Goal: Feedback & Contribution: Submit feedback/report problem

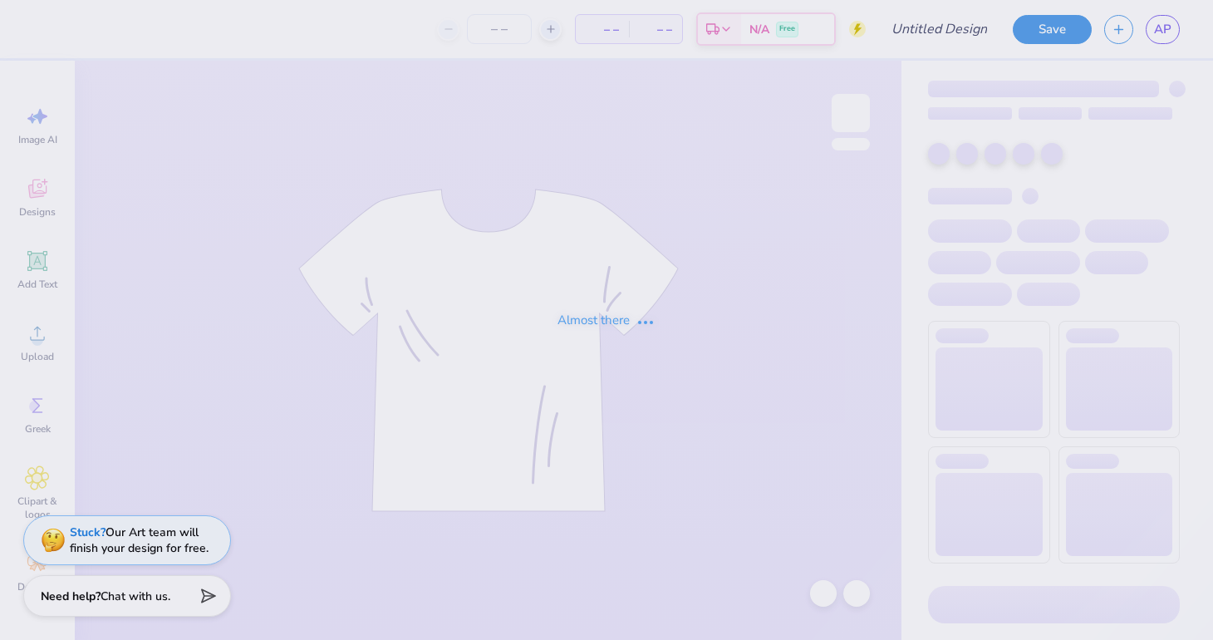
type input "The [GEOGRAPHIC_DATA][US_STATE] : [PERSON_NAME]"
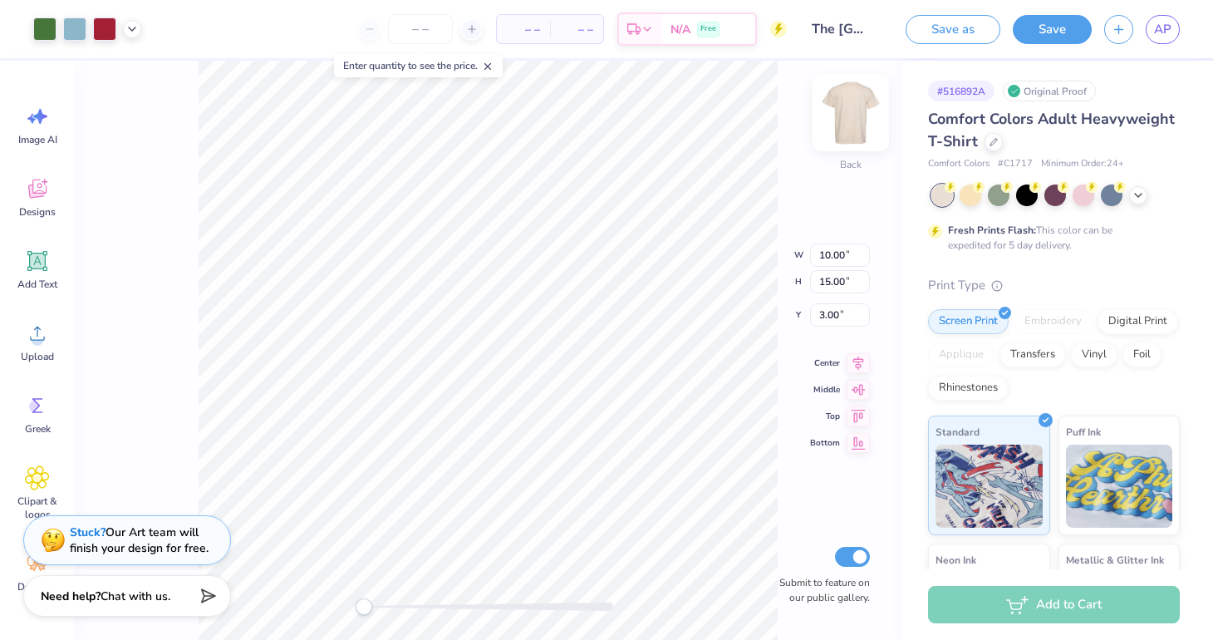
click at [847, 114] on img at bounding box center [850, 113] width 66 height 66
click at [853, 118] on img at bounding box center [850, 112] width 33 height 33
click at [856, 111] on img at bounding box center [850, 112] width 33 height 33
click at [851, 114] on img at bounding box center [850, 113] width 66 height 66
type input "11.75"
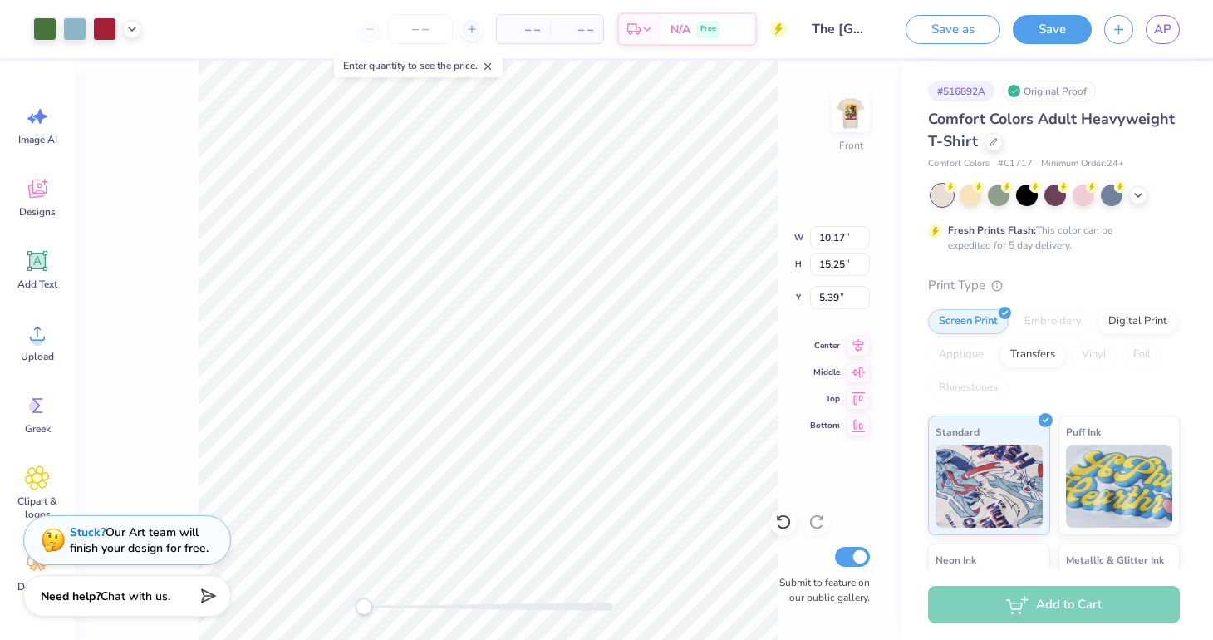
type input "17.63"
type input "3.01"
click at [849, 126] on img at bounding box center [850, 113] width 66 height 66
click at [864, 139] on img at bounding box center [850, 113] width 66 height 66
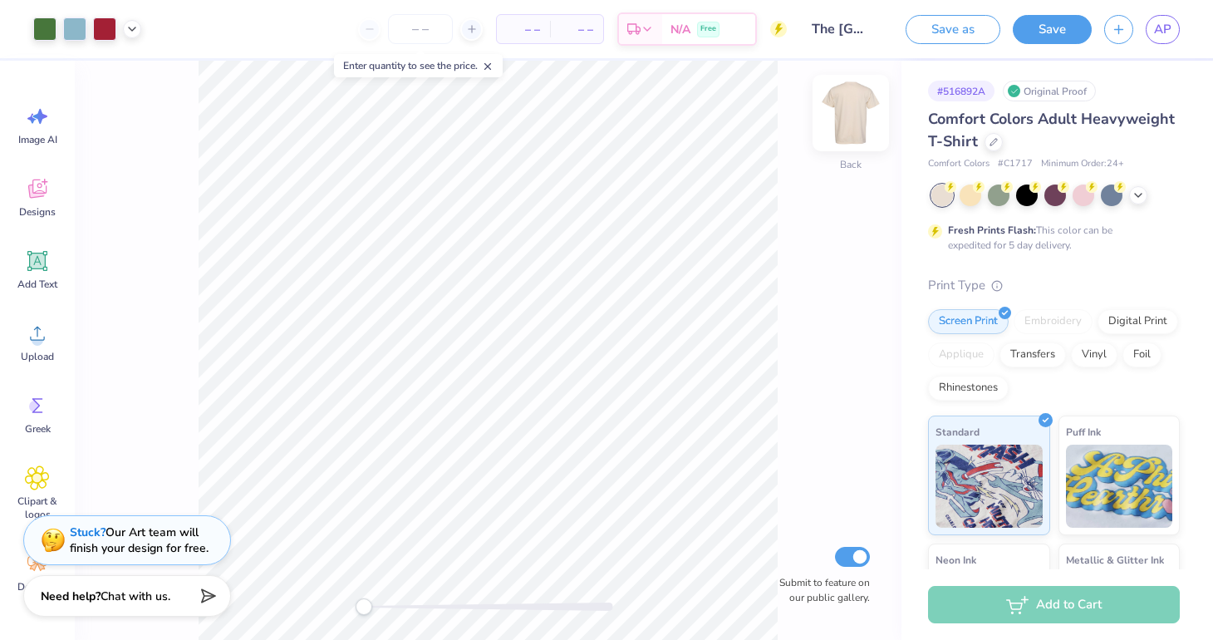
click at [859, 102] on img at bounding box center [850, 113] width 66 height 66
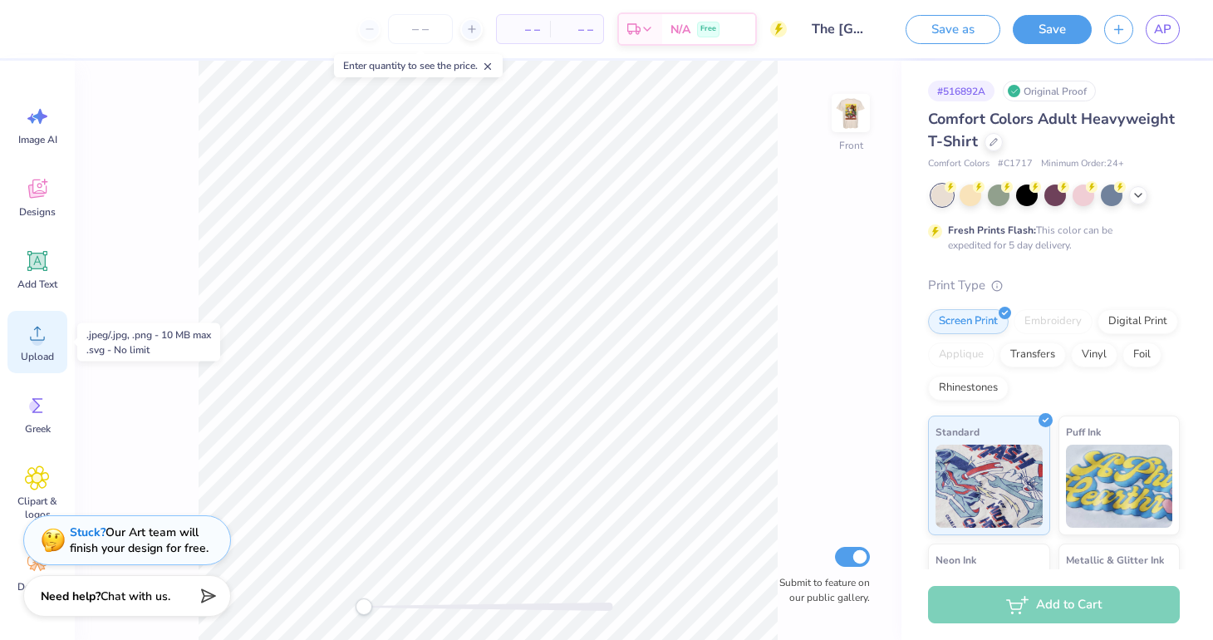
click at [45, 329] on icon at bounding box center [37, 333] width 25 height 25
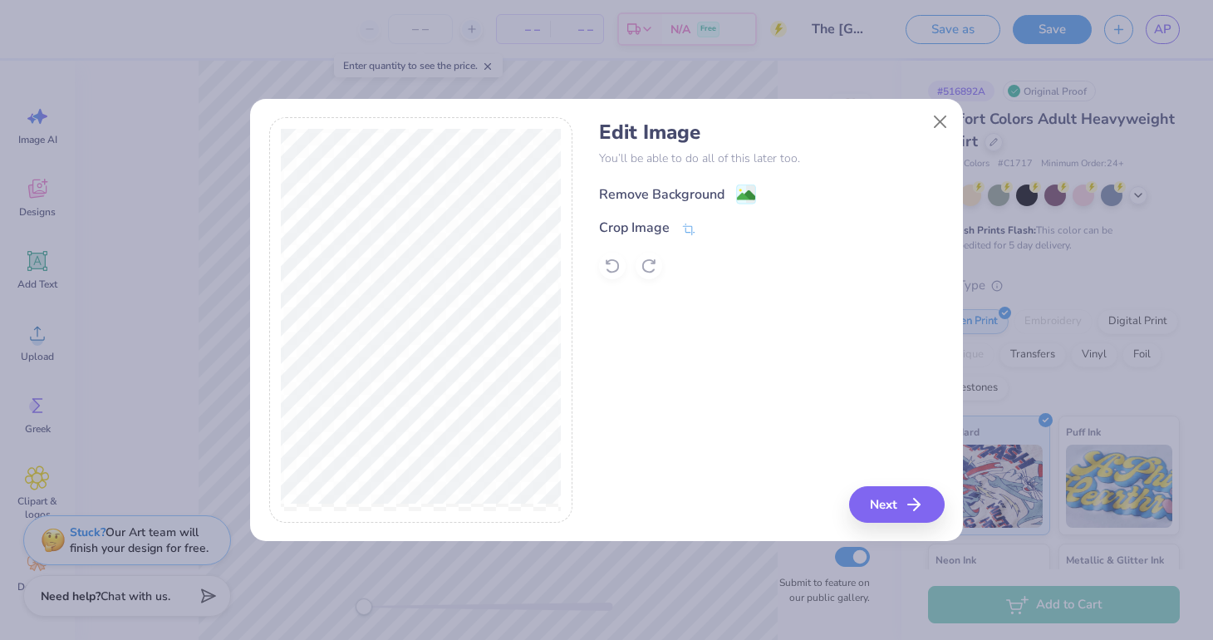
click at [692, 189] on div "Remove Background" at bounding box center [661, 194] width 125 height 20
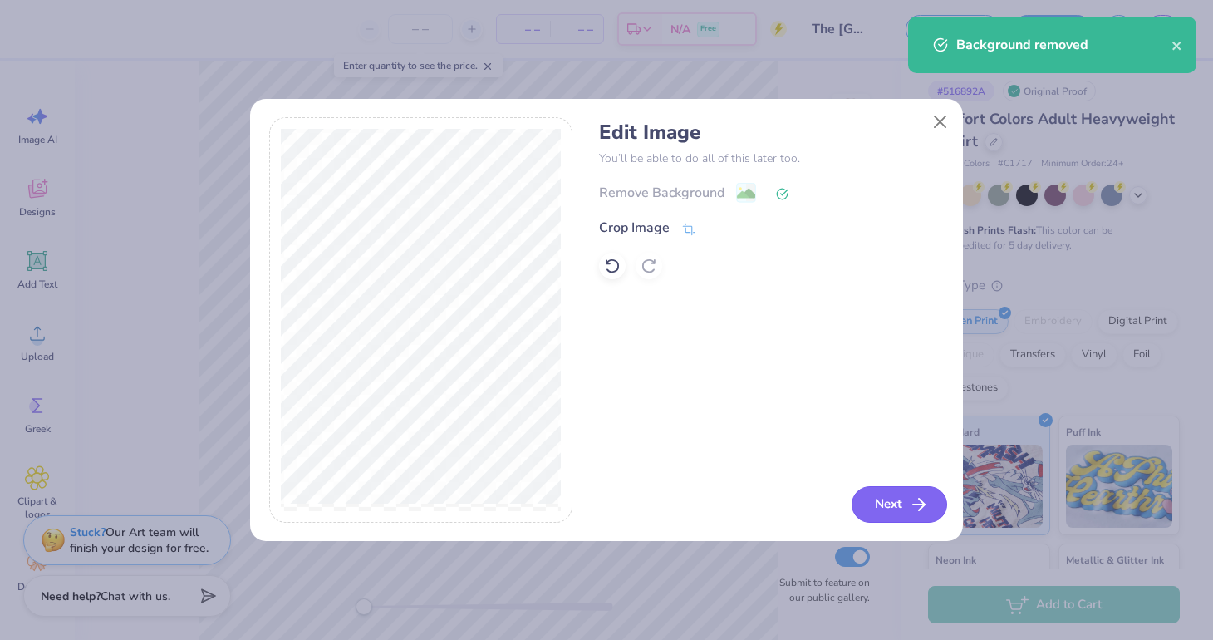
click at [878, 503] on button "Next" at bounding box center [899, 504] width 96 height 37
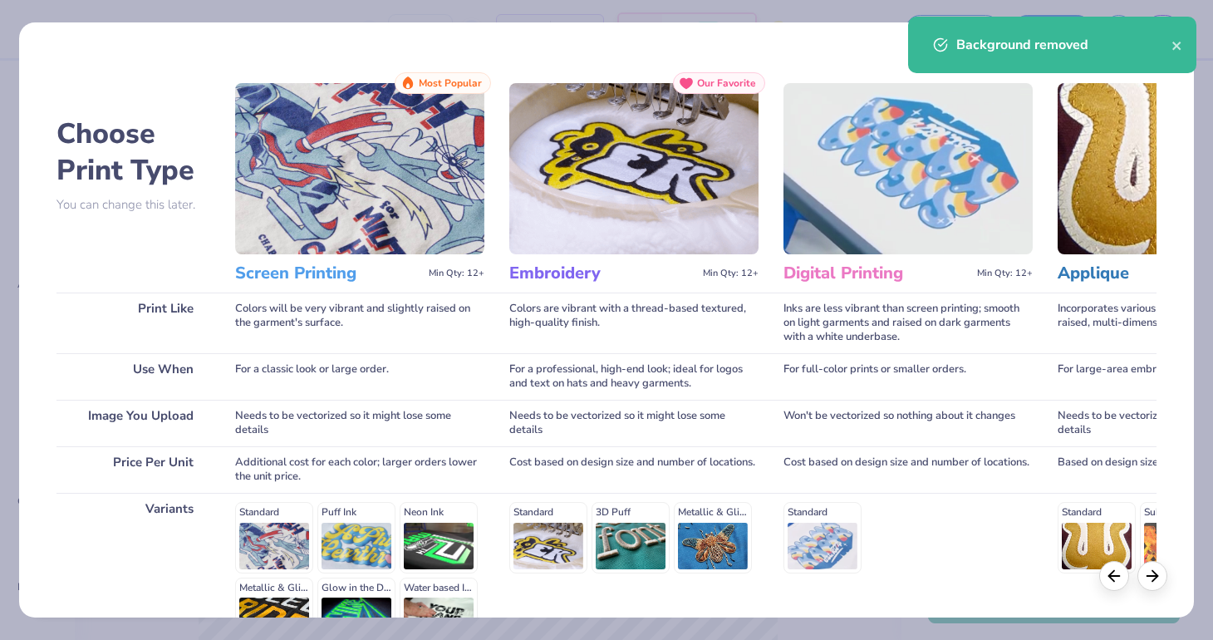
scroll to position [189, 0]
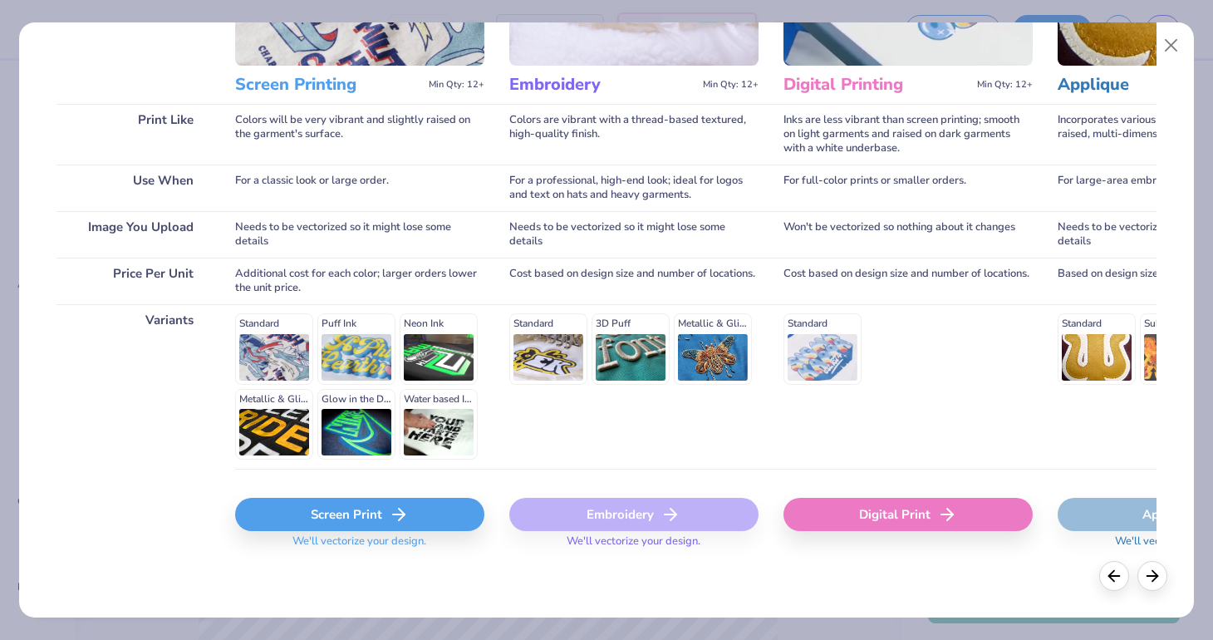
click at [373, 512] on div "Screen Print" at bounding box center [359, 514] width 249 height 33
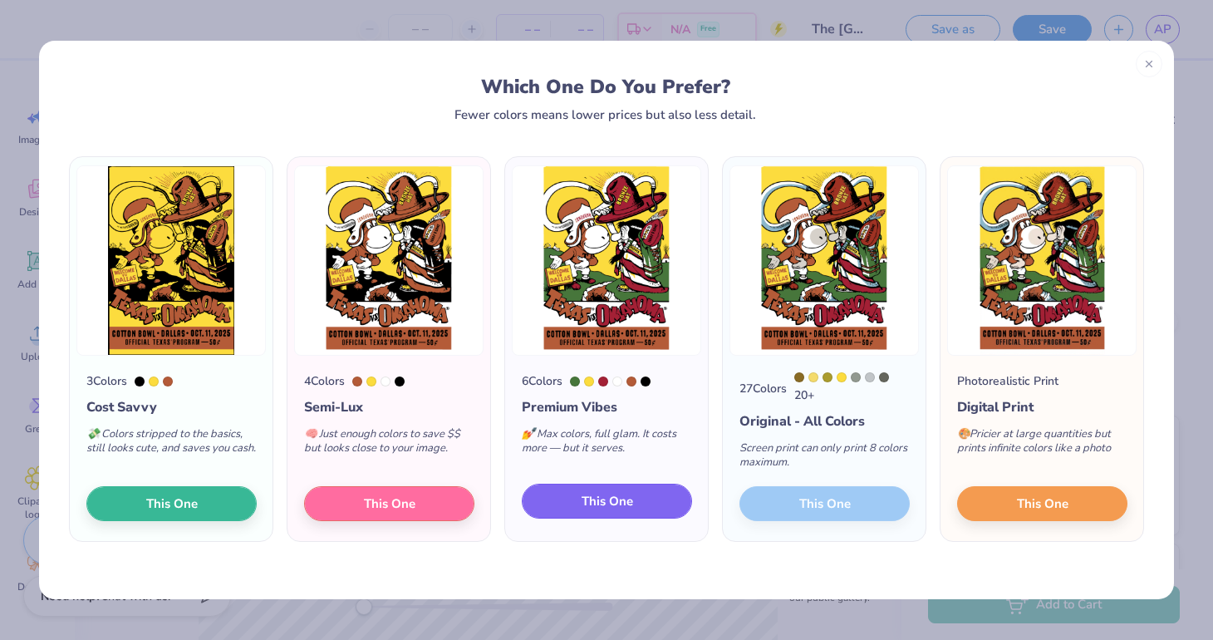
click at [645, 504] on button "This One" at bounding box center [607, 500] width 170 height 35
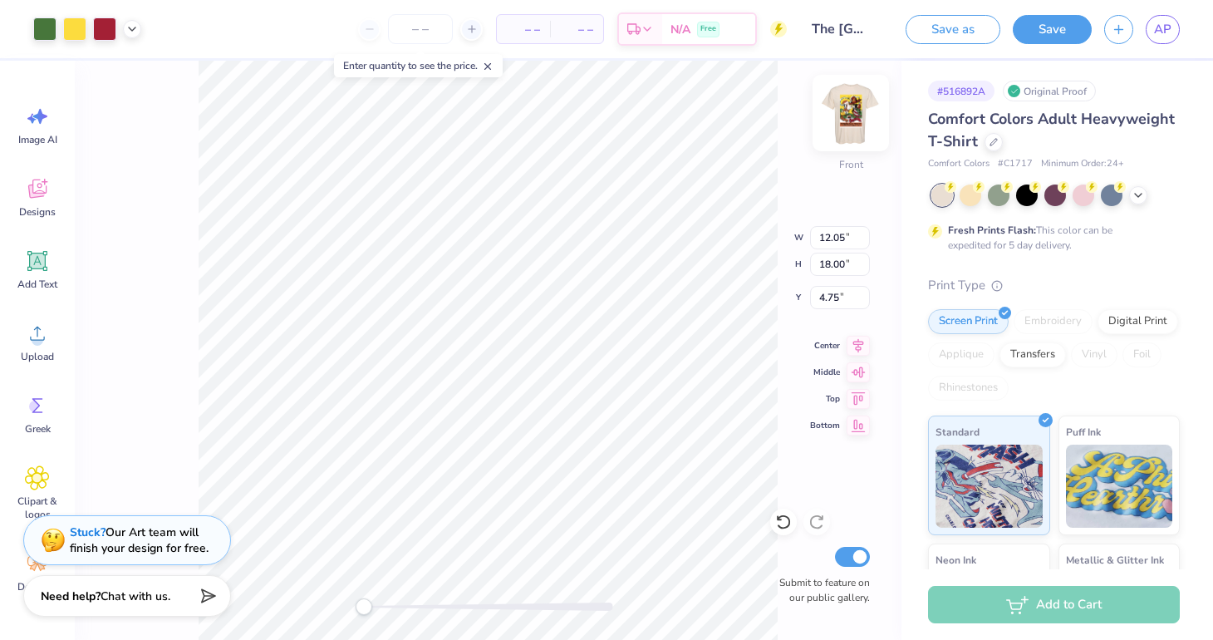
click at [851, 117] on img at bounding box center [850, 113] width 66 height 66
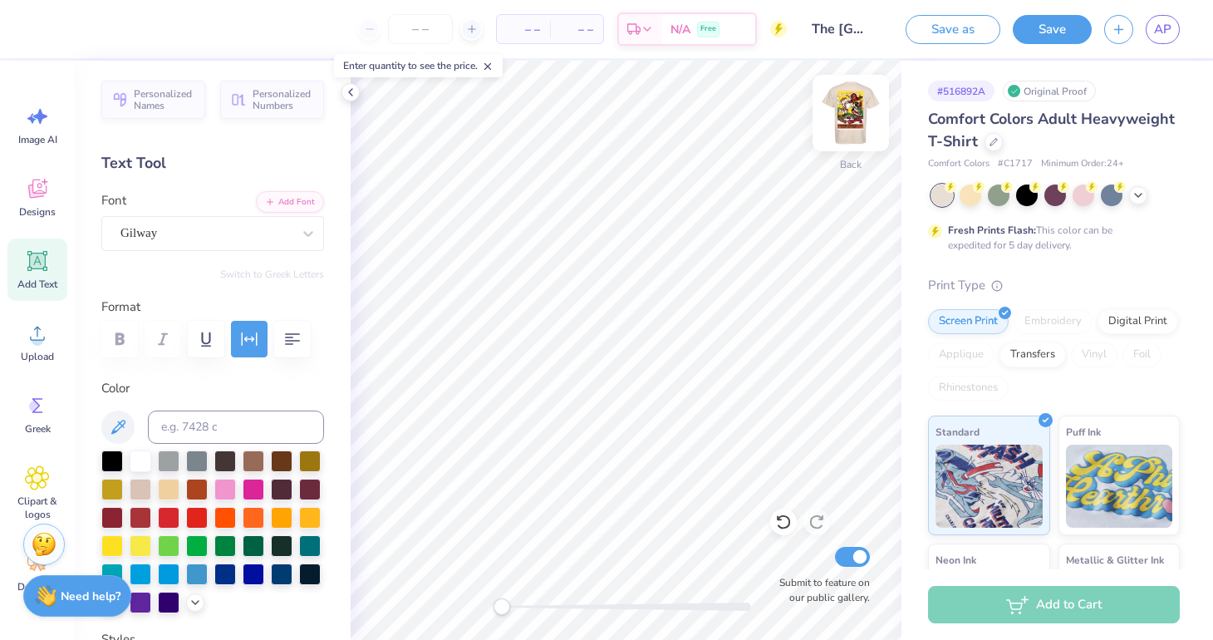
click at [857, 119] on img at bounding box center [850, 113] width 66 height 66
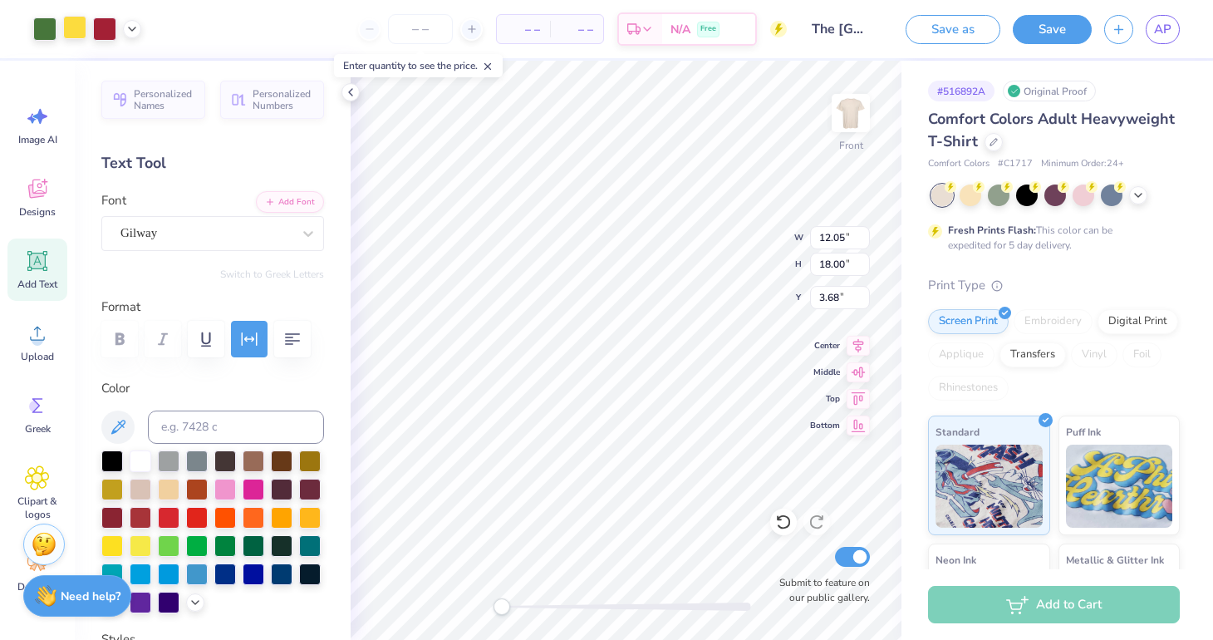
click at [70, 27] on div at bounding box center [74, 27] width 23 height 23
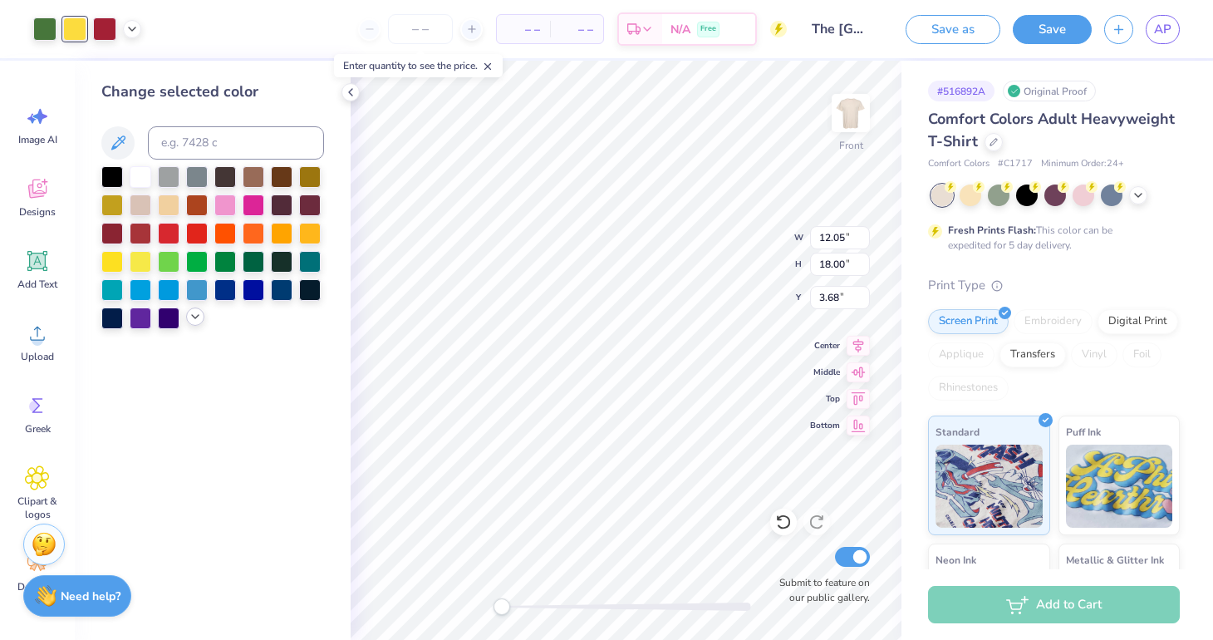
click at [191, 317] on icon at bounding box center [195, 316] width 13 height 13
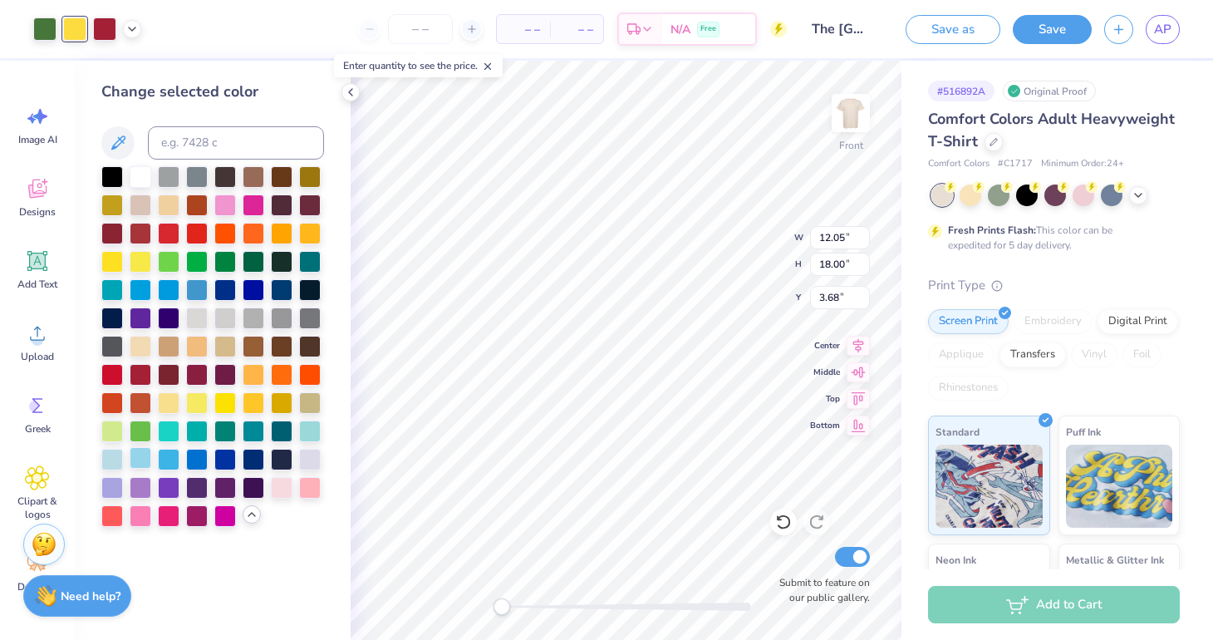
click at [138, 465] on div at bounding box center [141, 458] width 22 height 22
click at [145, 286] on div at bounding box center [141, 288] width 22 height 22
click at [314, 405] on div at bounding box center [310, 401] width 22 height 22
click at [164, 208] on div at bounding box center [169, 204] width 22 height 22
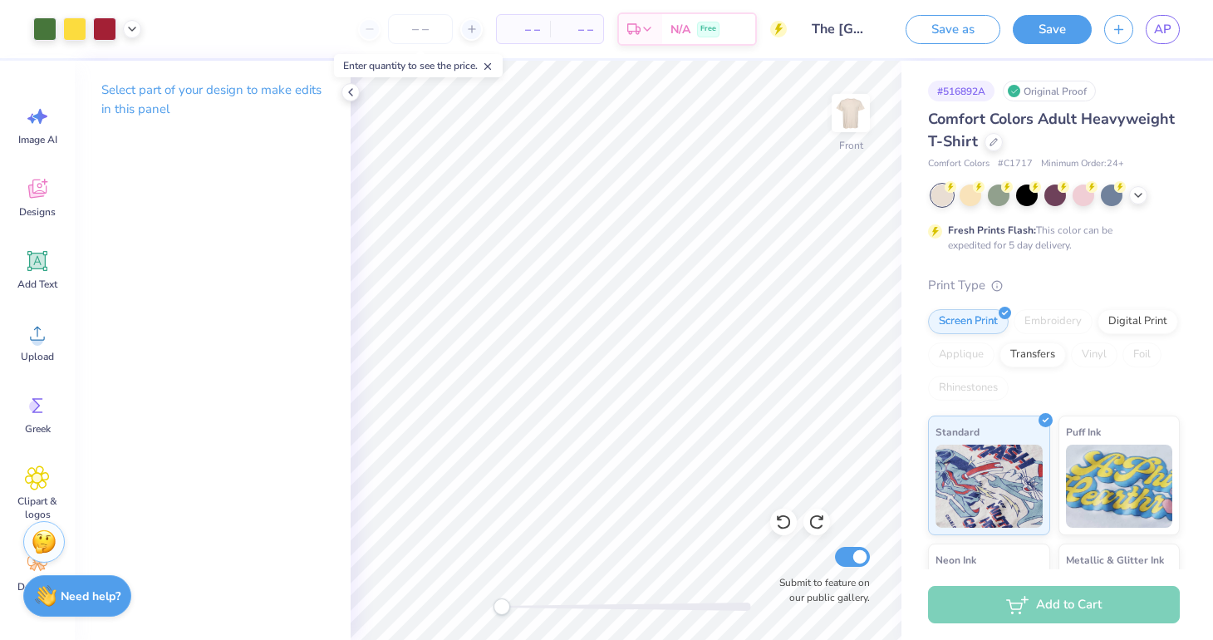
click at [44, 537] on img at bounding box center [44, 541] width 25 height 25
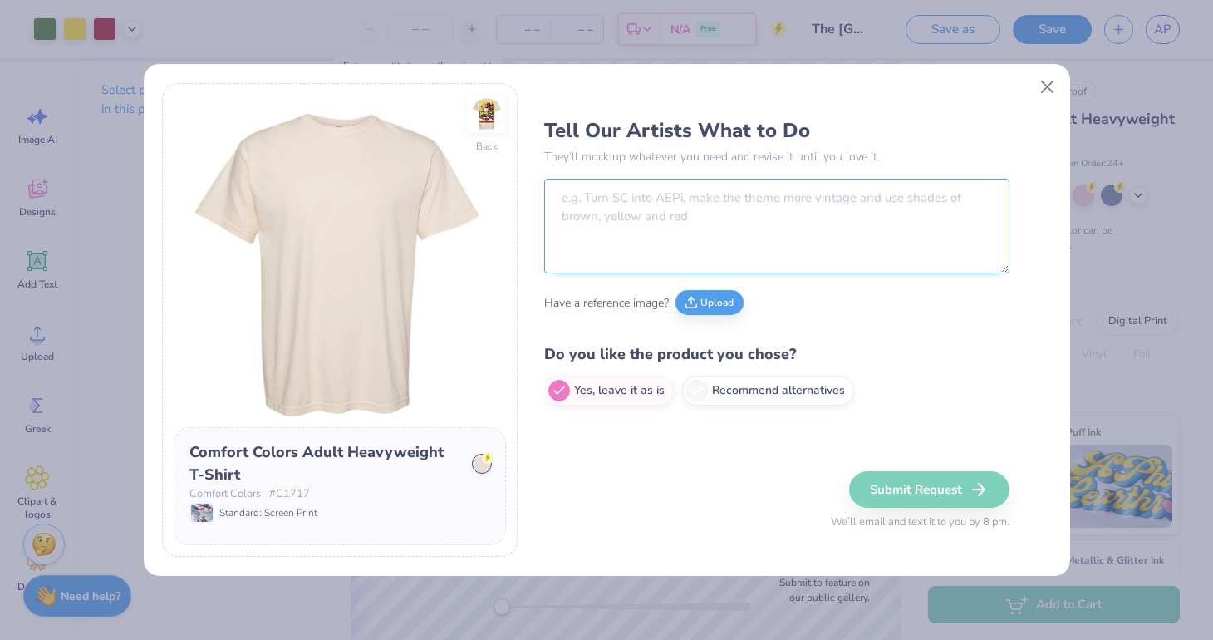
click at [609, 213] on textarea at bounding box center [776, 226] width 465 height 95
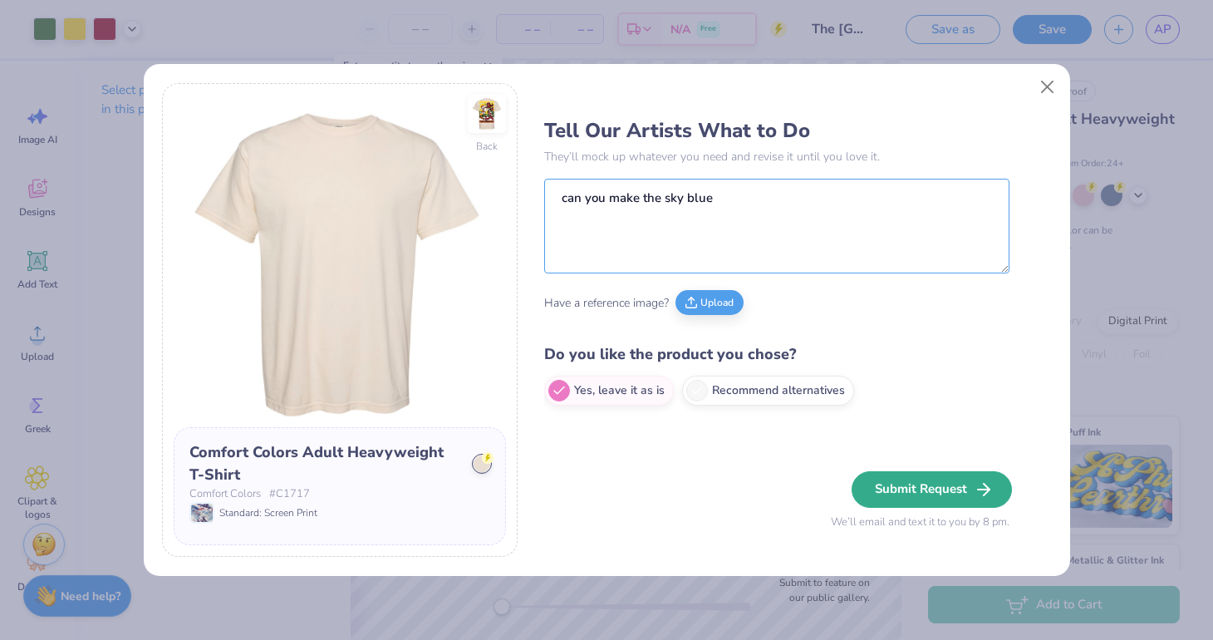
type textarea "can you make the sky blue"
click at [913, 481] on button "Submit Request" at bounding box center [931, 489] width 160 height 37
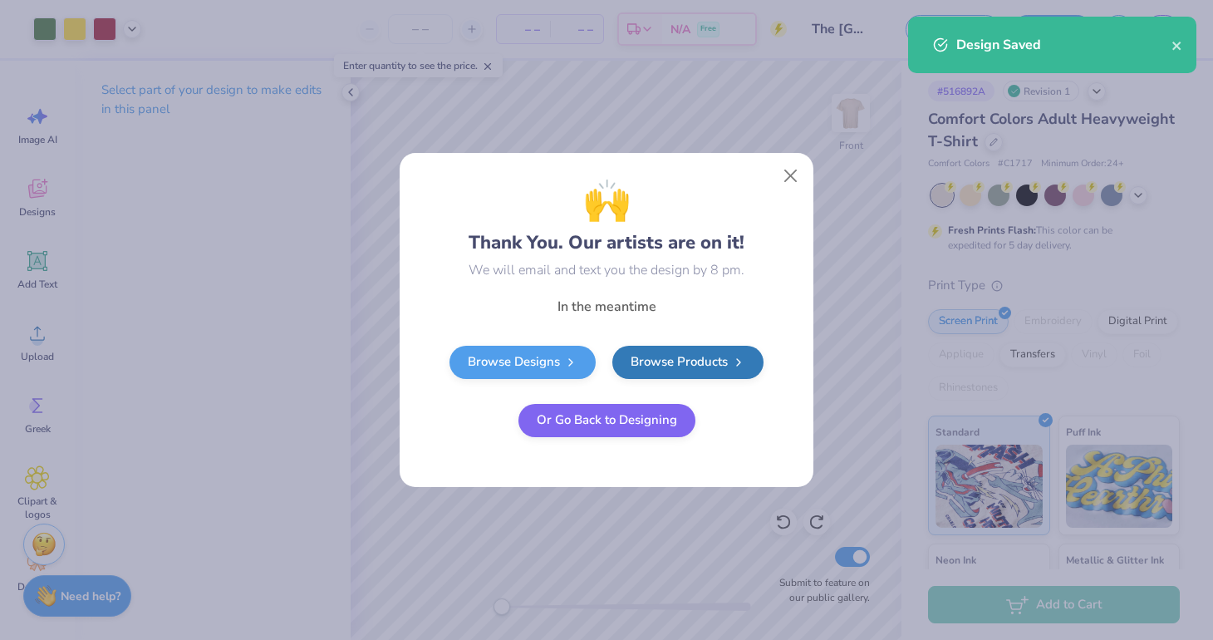
click at [629, 420] on button "Or Go Back to Designing" at bounding box center [606, 420] width 177 height 33
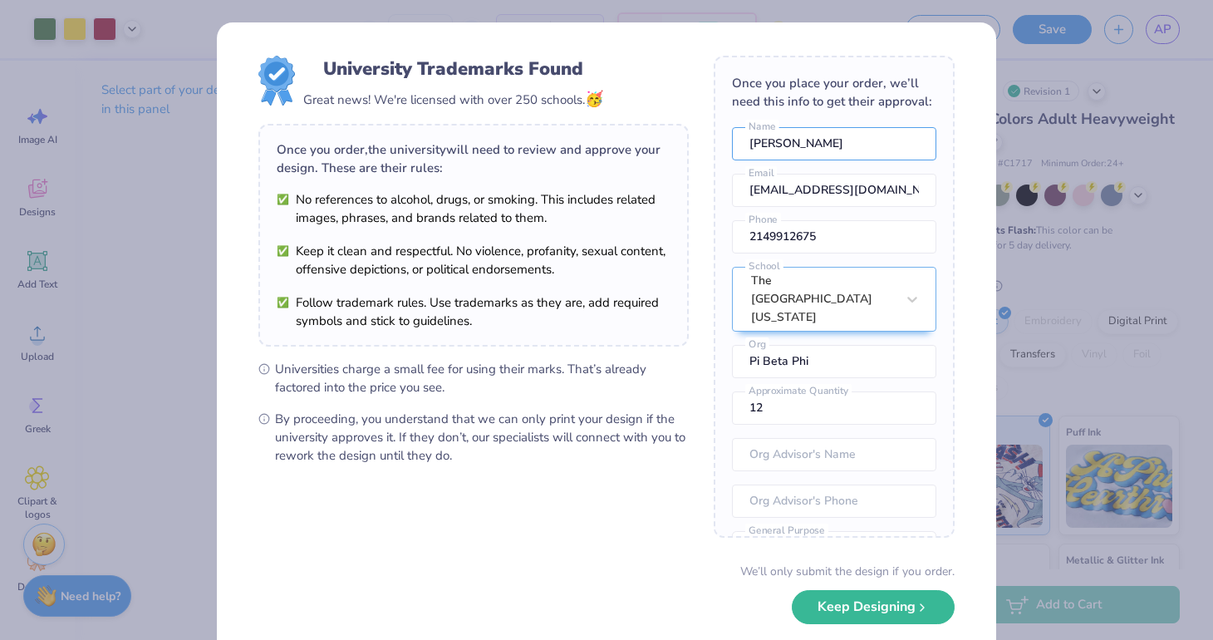
click at [842, 133] on input "Ab Peacock" at bounding box center [834, 143] width 204 height 33
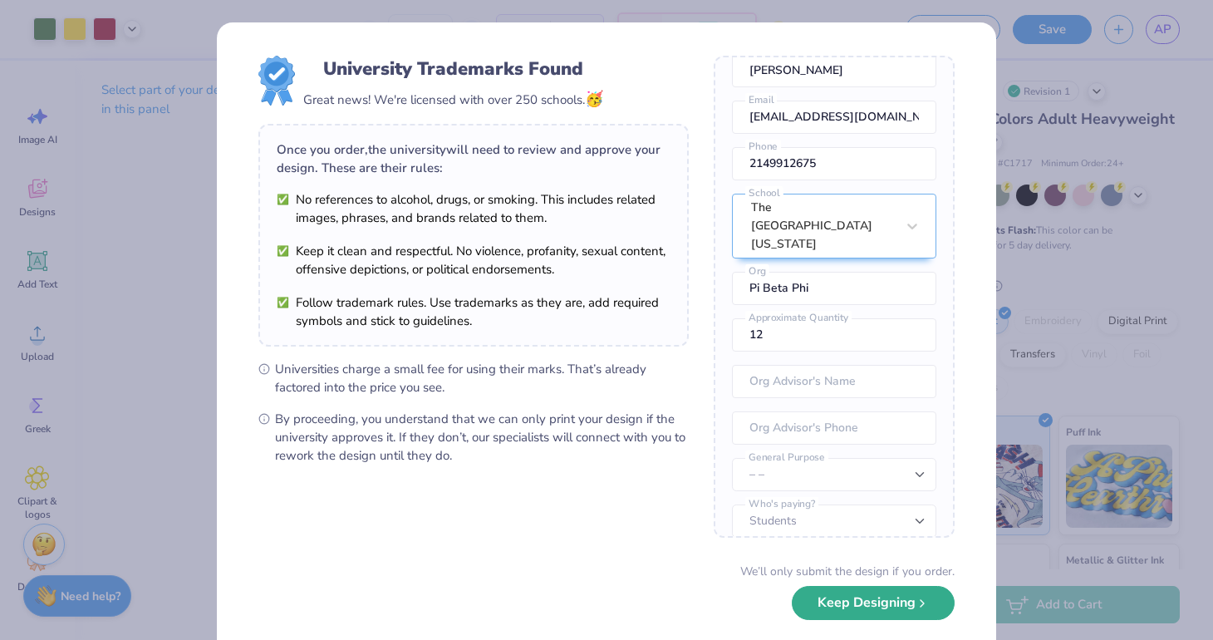
click at [850, 604] on button "Keep Designing" at bounding box center [873, 603] width 163 height 34
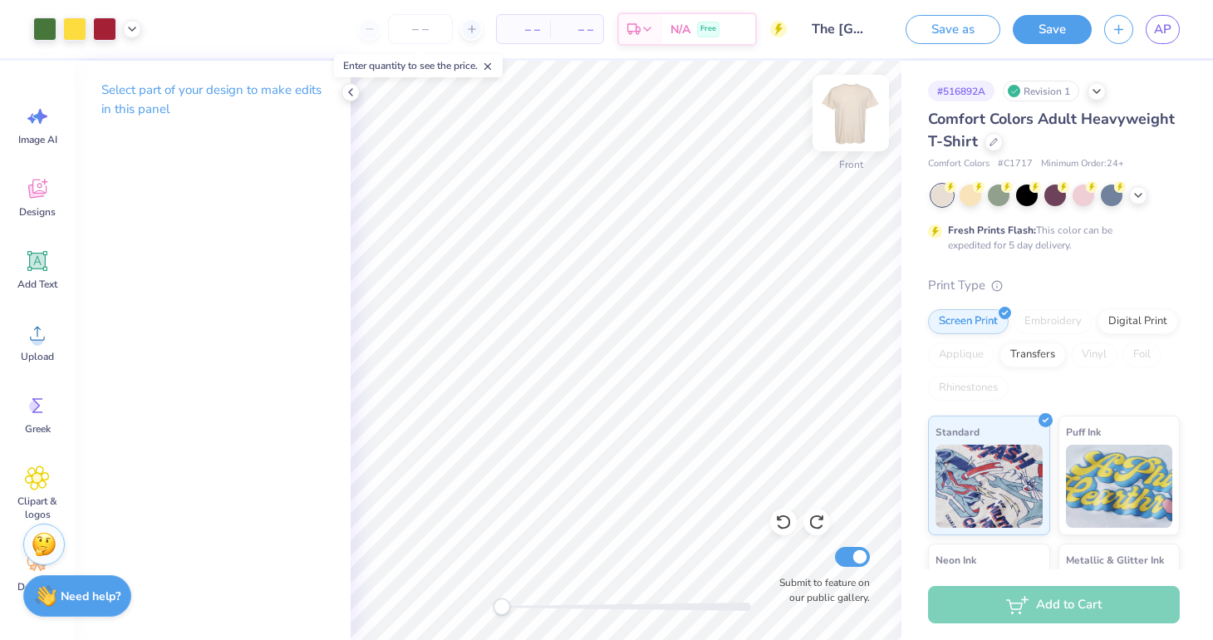
click at [851, 123] on img at bounding box center [850, 113] width 66 height 66
click at [853, 107] on img at bounding box center [850, 113] width 66 height 66
click at [43, 544] on img at bounding box center [44, 541] width 25 height 25
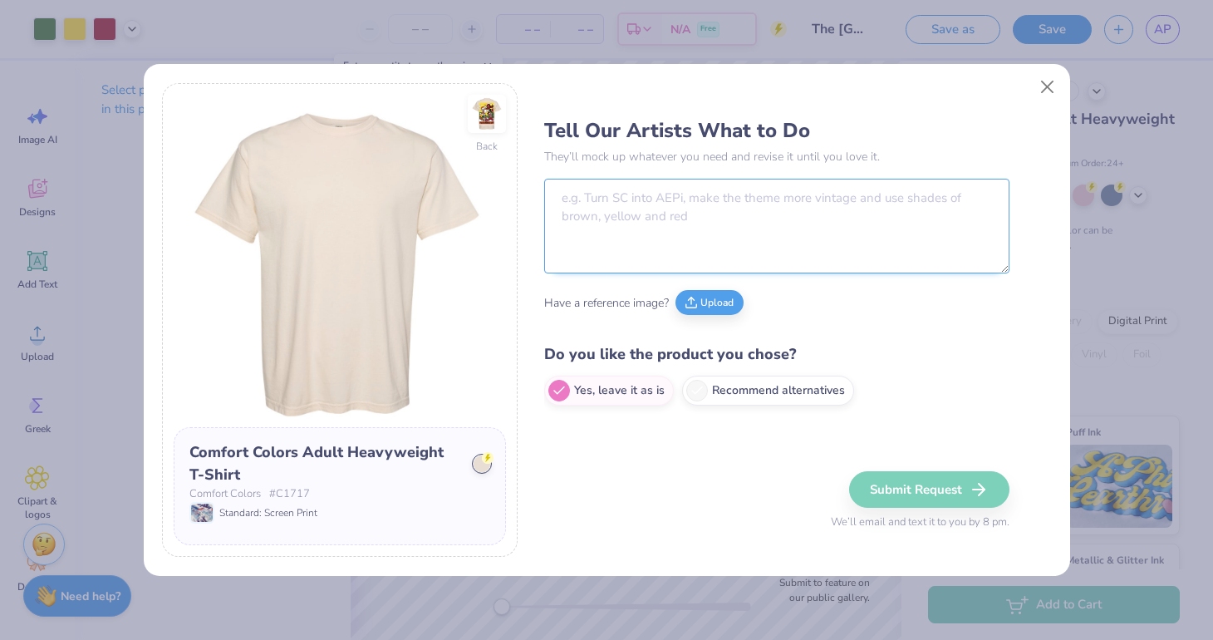
click at [628, 194] on textarea at bounding box center [776, 226] width 465 height 95
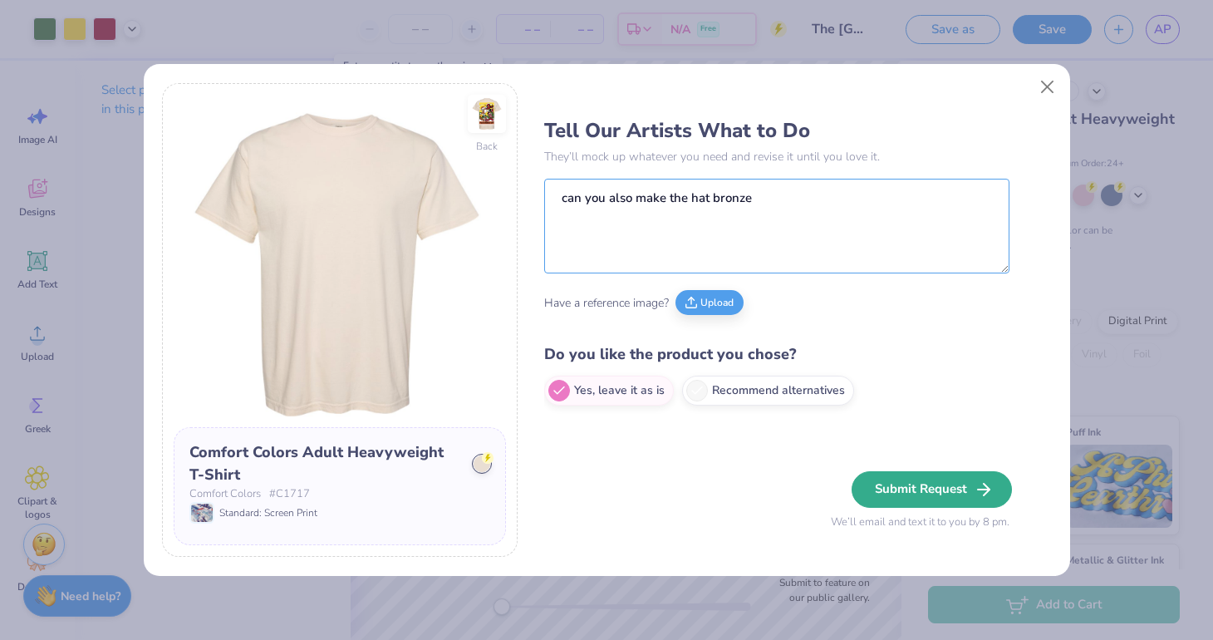
type textarea "can you also make the hat bronze"
click at [910, 486] on button "Submit Request" at bounding box center [931, 489] width 160 height 37
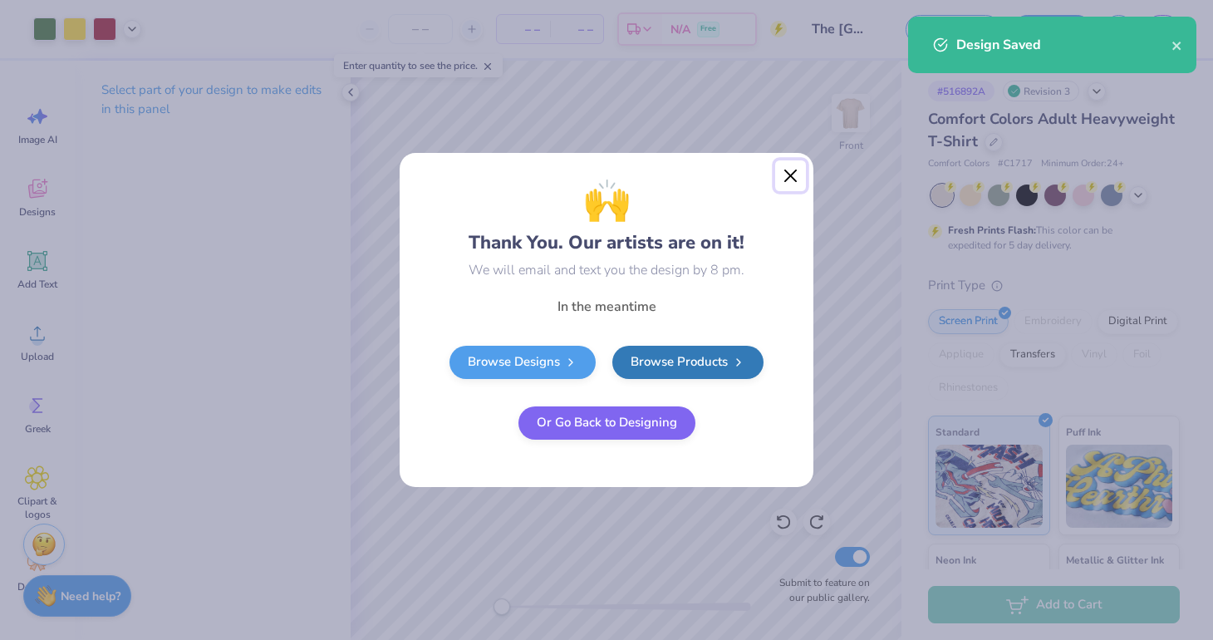
click at [784, 183] on button "Close" at bounding box center [791, 176] width 32 height 32
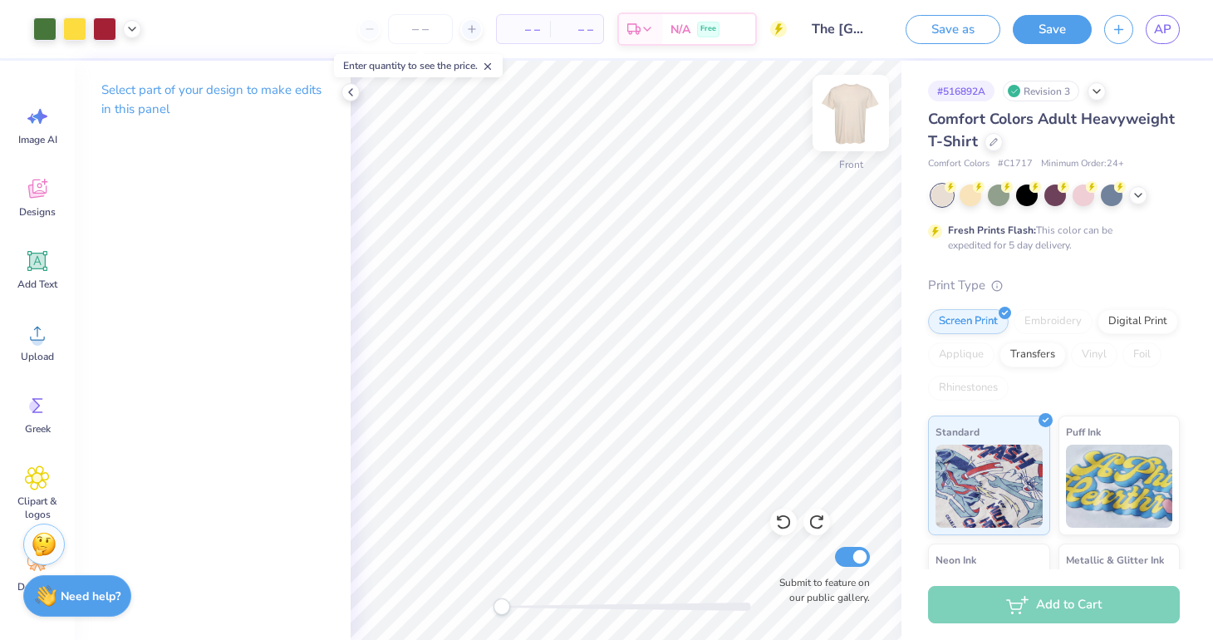
click at [853, 127] on img at bounding box center [850, 113] width 66 height 66
